Goal: Task Accomplishment & Management: Complete application form

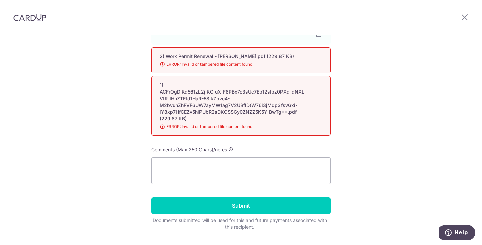
scroll to position [244, 0]
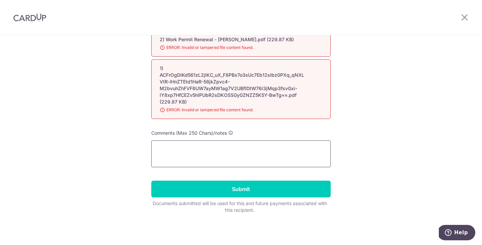
click at [243, 156] on textarea at bounding box center [240, 153] width 179 height 27
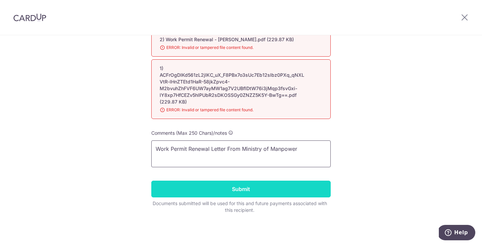
type textarea "Work Permit Renewal Letter From Ministry of Manpower"
click at [249, 188] on input "Submit" at bounding box center [240, 188] width 179 height 17
